Goal: Task Accomplishment & Management: Use online tool/utility

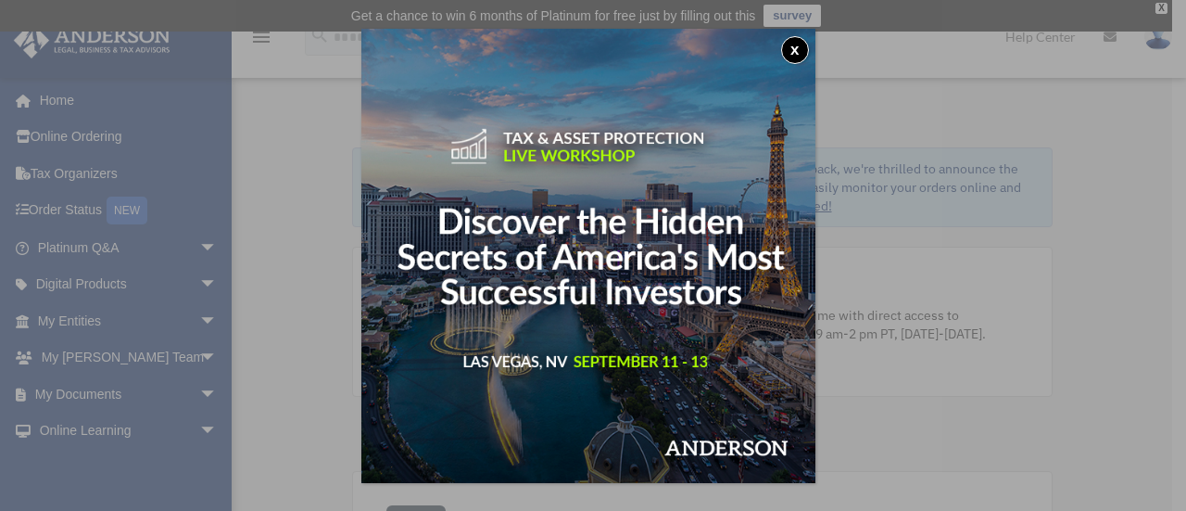
click at [801, 44] on button "x" at bounding box center [795, 50] width 28 height 28
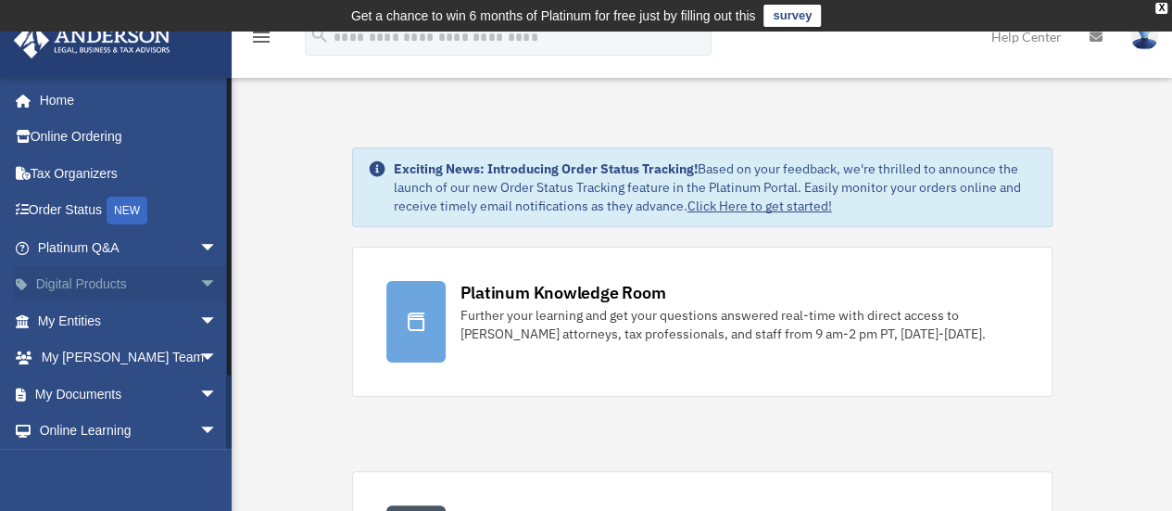
click at [199, 285] on span "arrow_drop_down" at bounding box center [217, 285] width 37 height 38
click at [199, 285] on span "arrow_drop_up" at bounding box center [217, 285] width 37 height 38
click at [199, 385] on span "arrow_drop_down" at bounding box center [217, 394] width 37 height 38
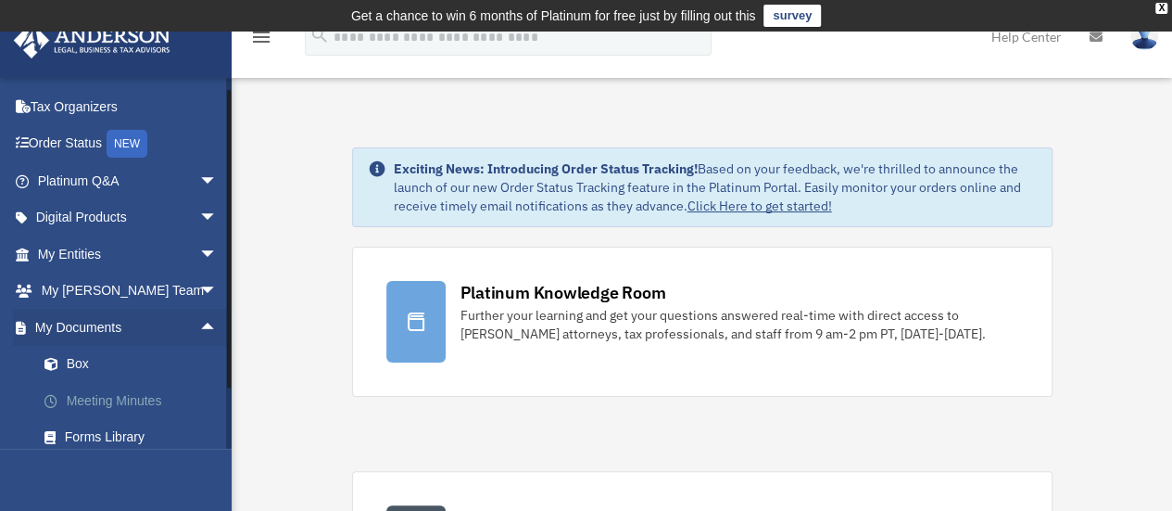
scroll to position [93, 0]
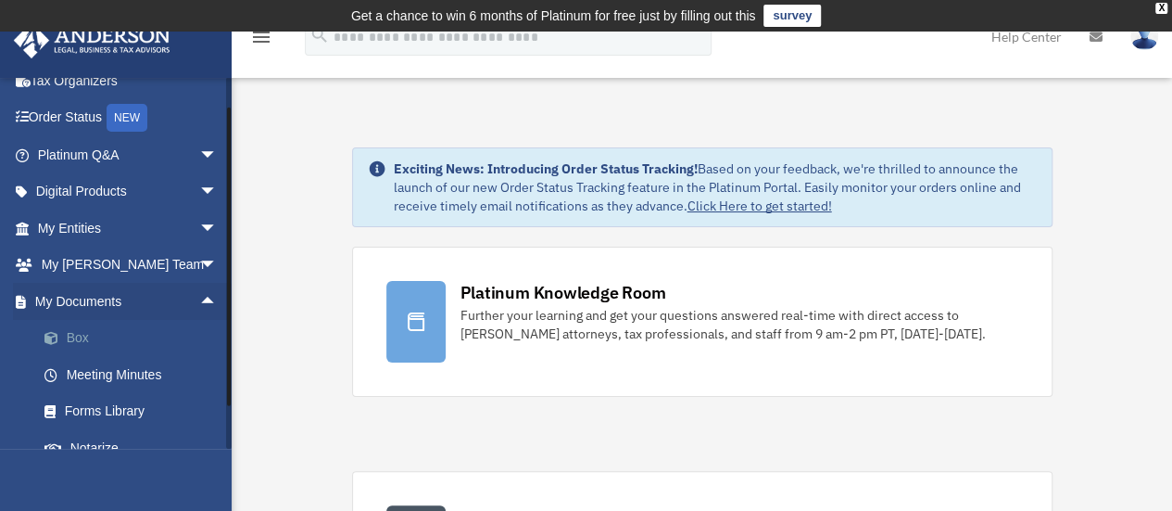
click at [72, 329] on link "Box" at bounding box center [136, 338] width 220 height 37
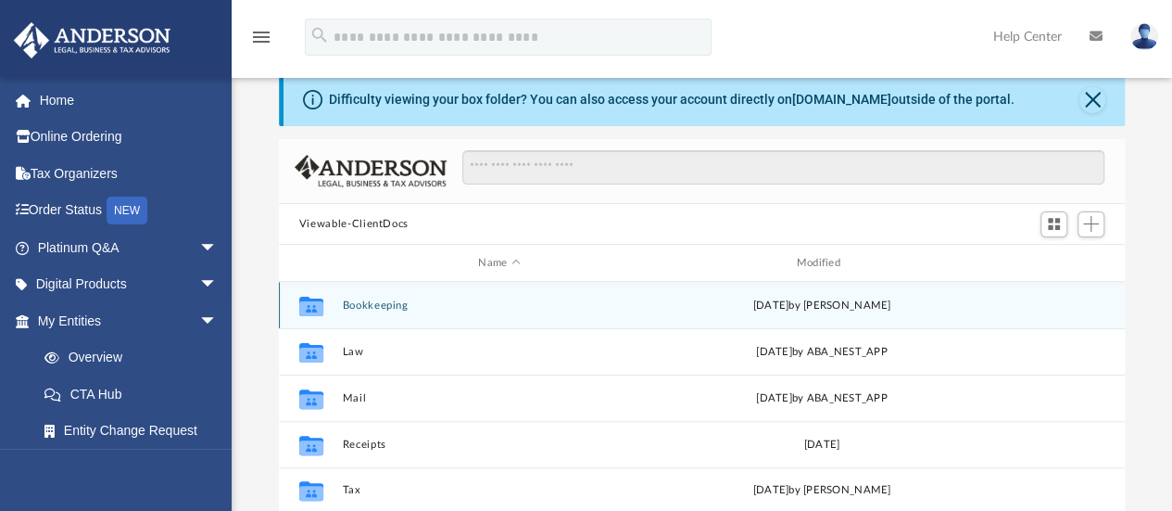
scroll to position [93, 0]
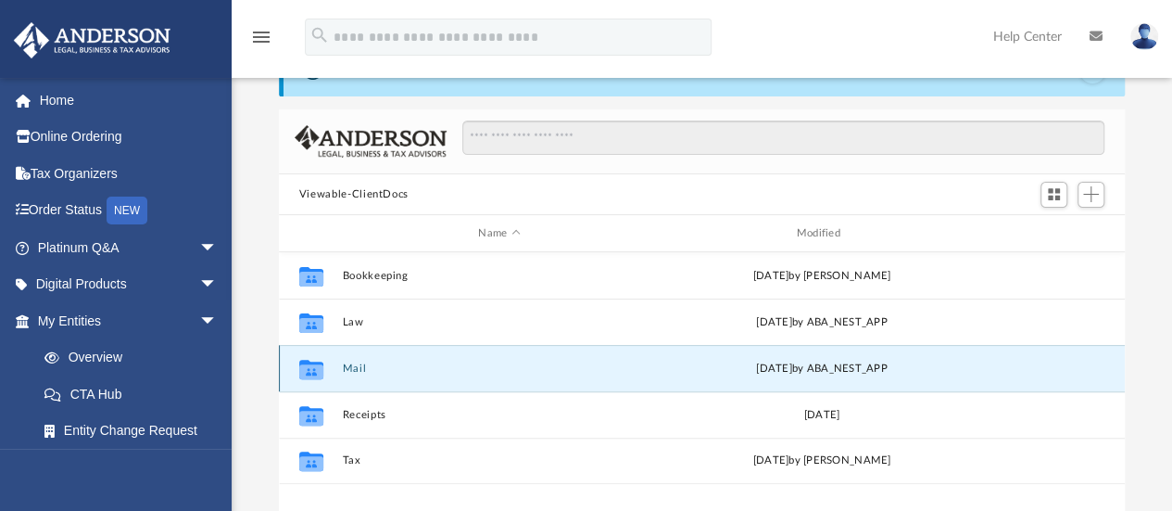
click at [350, 366] on button "Mail" at bounding box center [499, 368] width 314 height 12
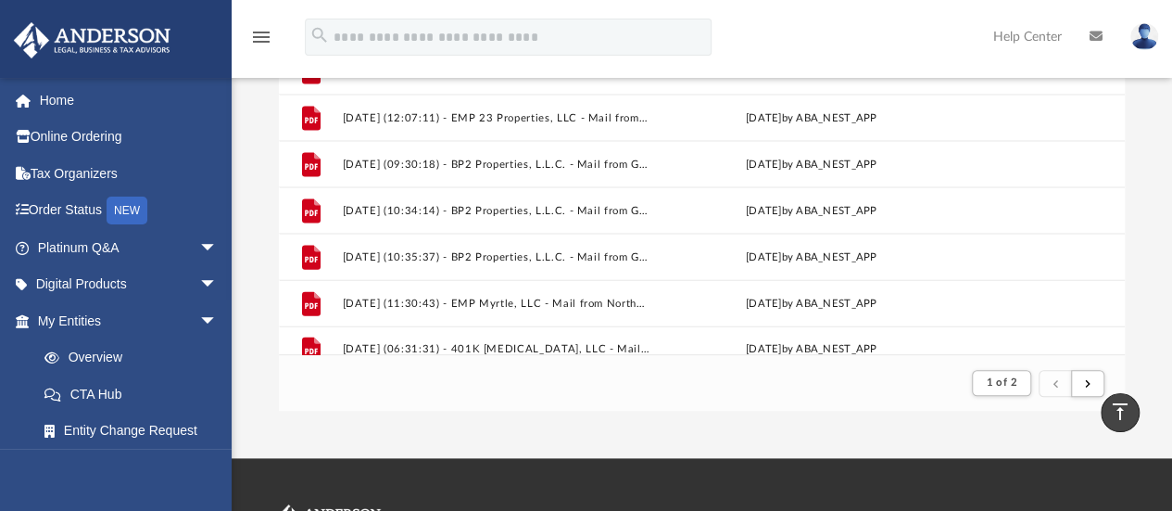
scroll to position [1989, 0]
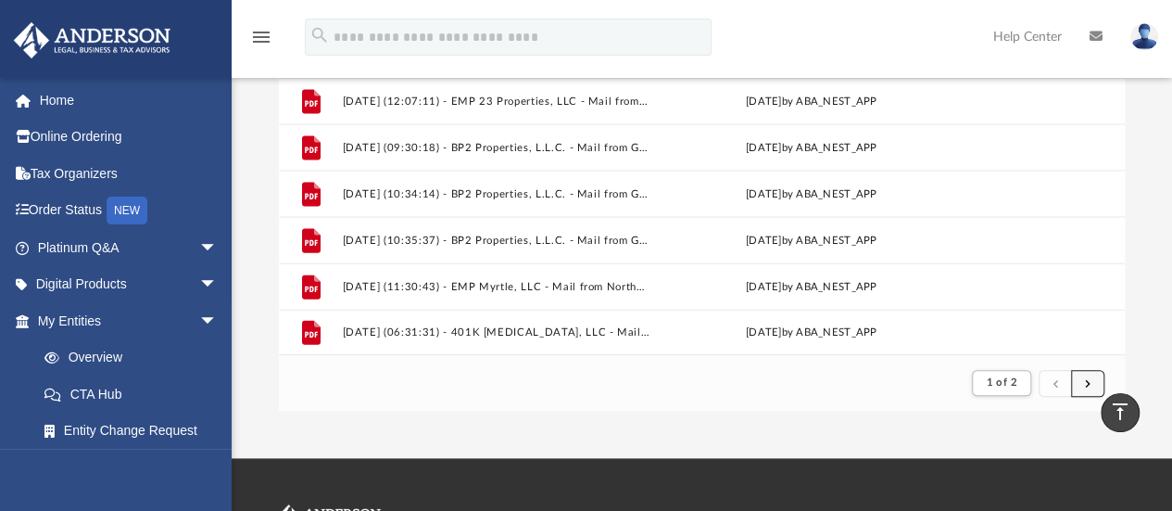
click at [1090, 375] on button "submit" at bounding box center [1087, 383] width 33 height 27
click at [1094, 386] on button "submit" at bounding box center [1087, 383] width 33 height 27
click at [1090, 385] on span "submit" at bounding box center [1088, 382] width 6 height 10
click at [1090, 383] on span "submit" at bounding box center [1088, 382] width 6 height 10
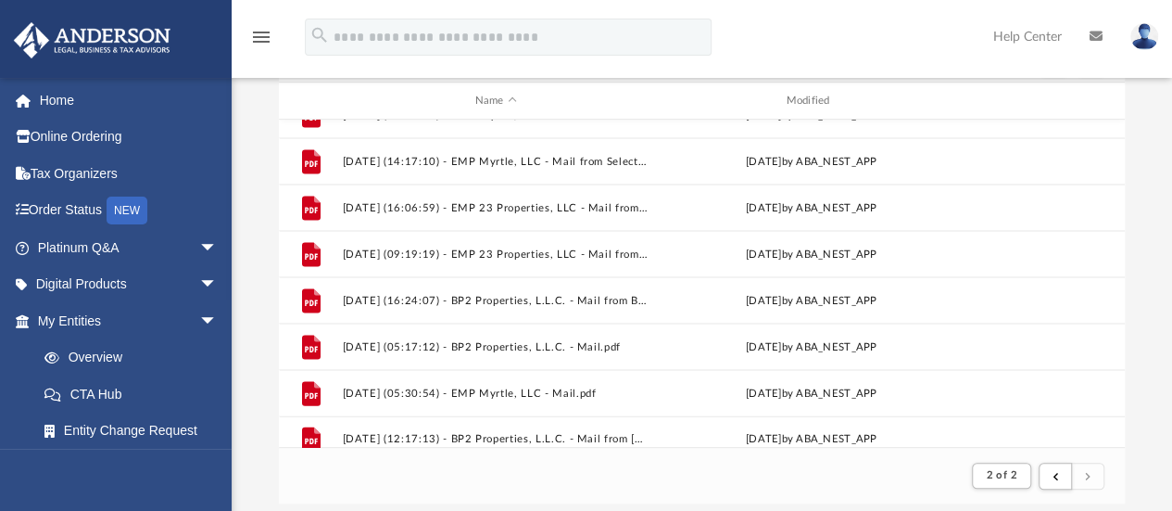
scroll to position [1943, 0]
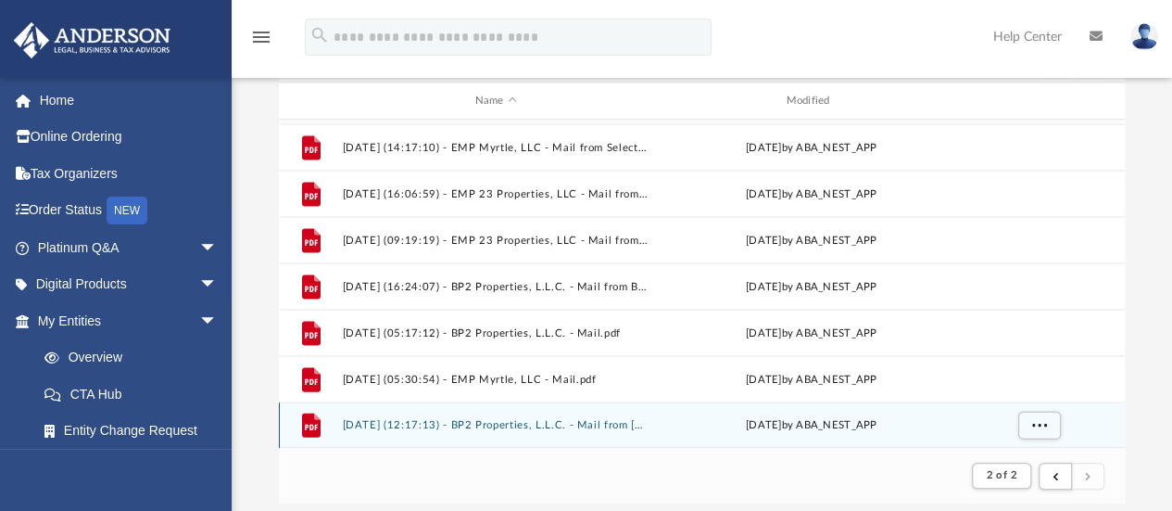
click at [539, 424] on button "[DATE] (12:17:13) - BP2 Properties, L.L.C. - Mail from [PERSON_NAME].pdf" at bounding box center [496, 425] width 308 height 12
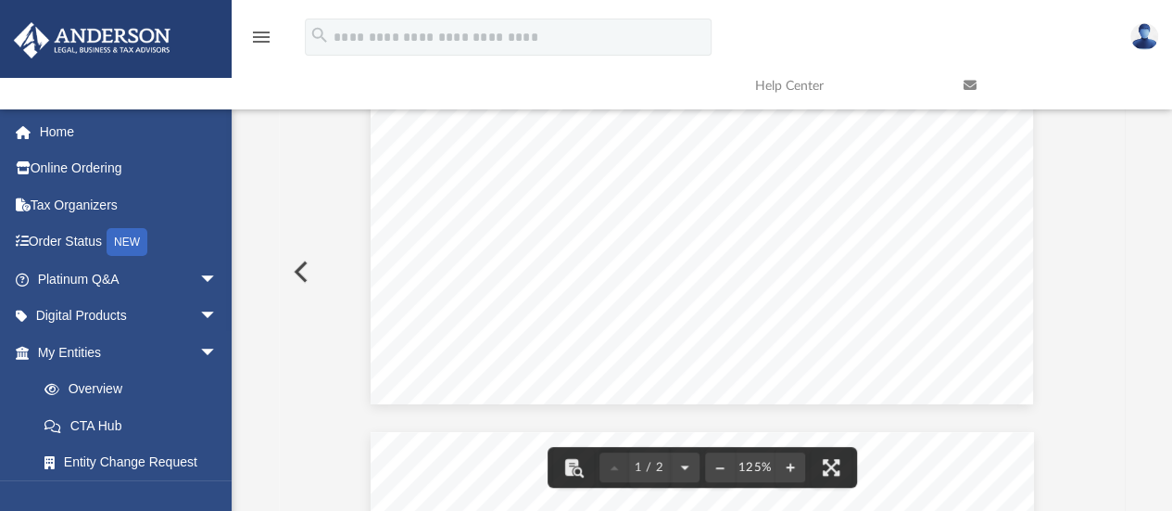
scroll to position [0, 0]
